Goal: Task Accomplishment & Management: Use online tool/utility

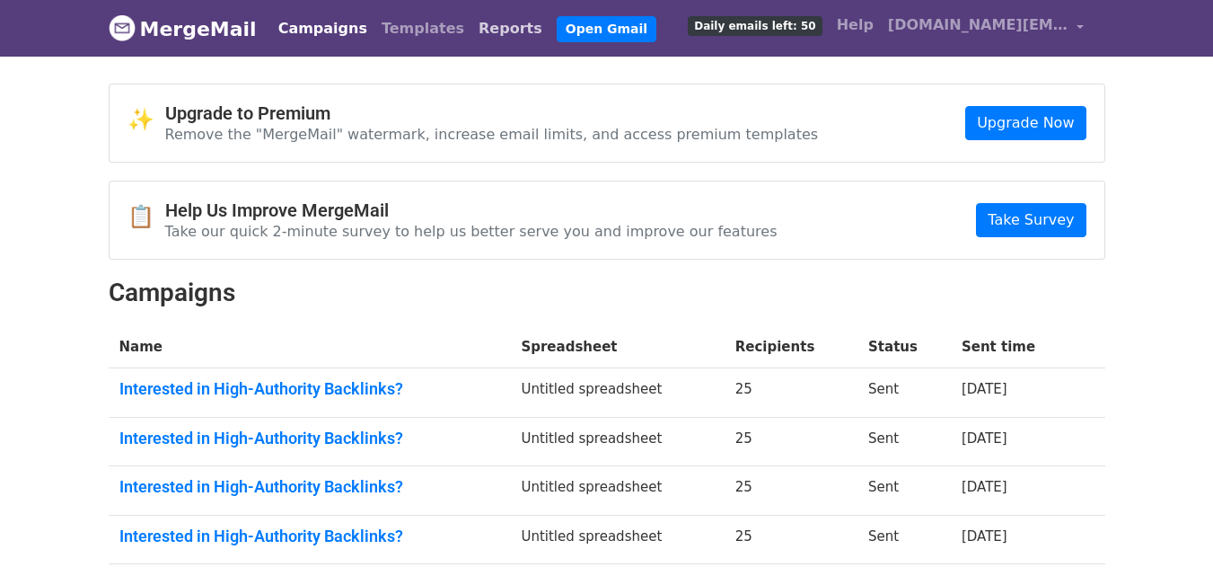
click at [472, 36] on link "Reports" at bounding box center [511, 29] width 78 height 36
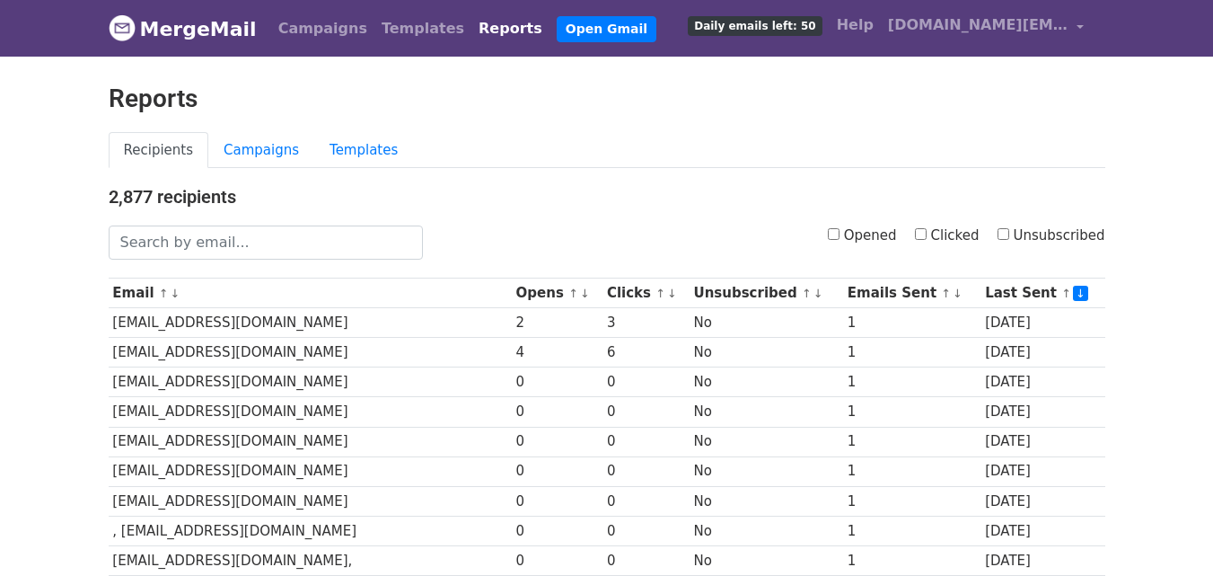
click at [927, 233] on input "Clicked" at bounding box center [921, 234] width 12 height 12
checkbox input "true"
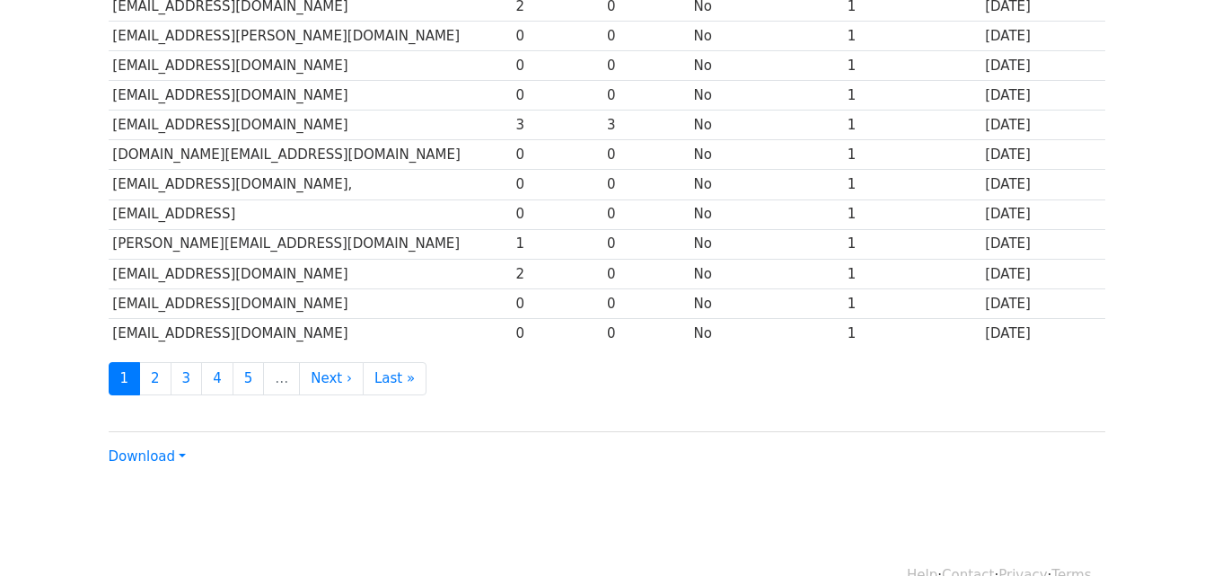
scroll to position [887, 0]
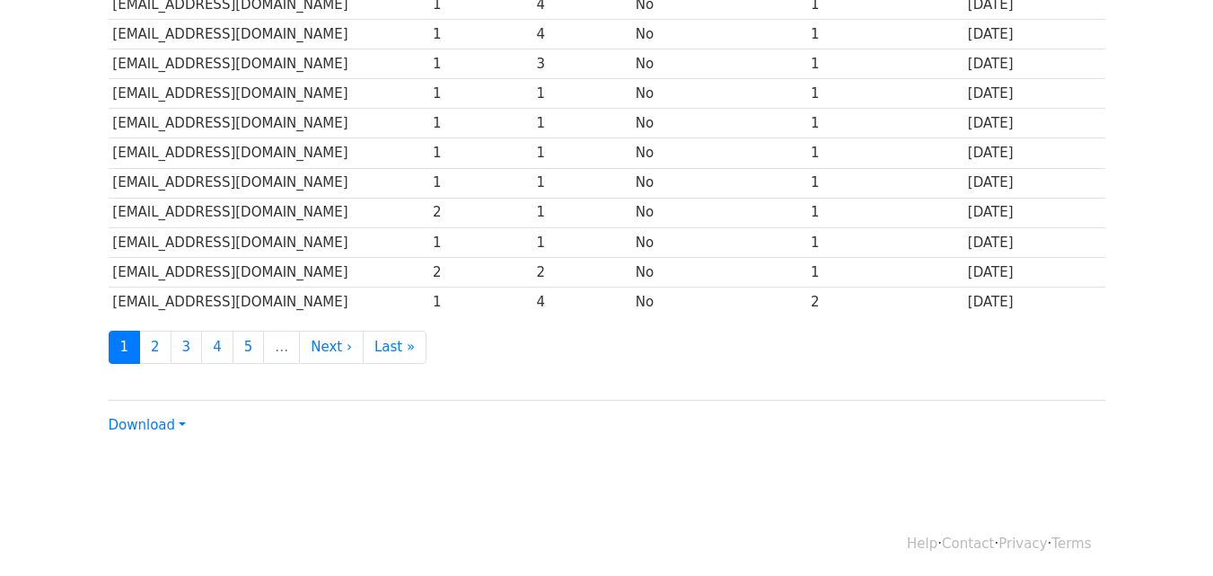
scroll to position [887, 0]
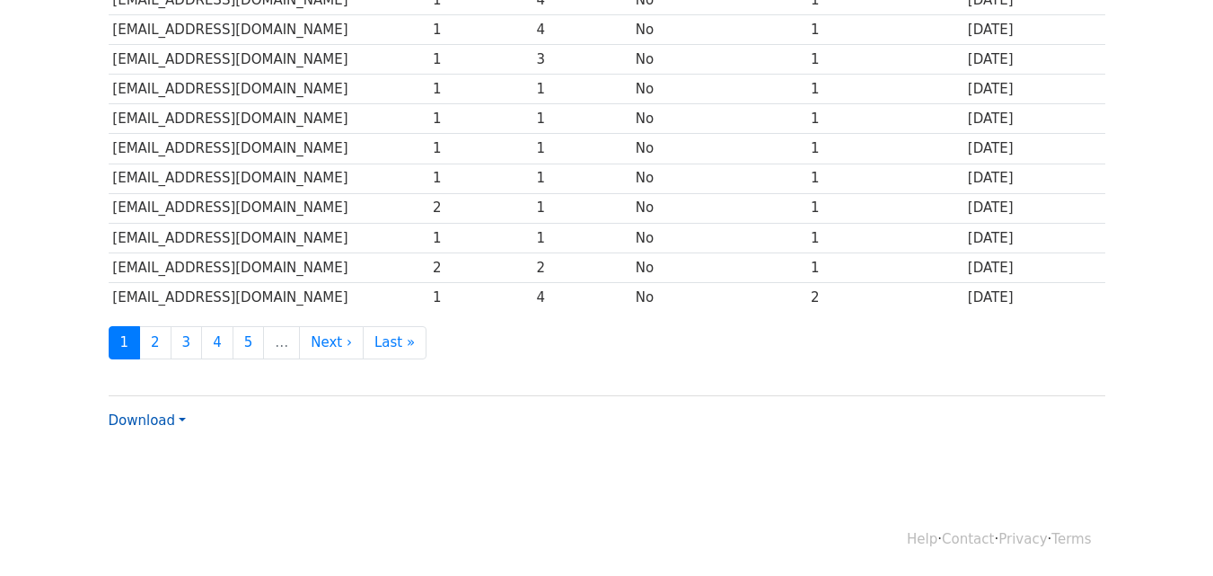
click at [147, 419] on link "Download" at bounding box center [147, 420] width 77 height 16
click at [153, 479] on link "Excel" at bounding box center [181, 483] width 142 height 29
